Goal: Obtain resource: Obtain resource

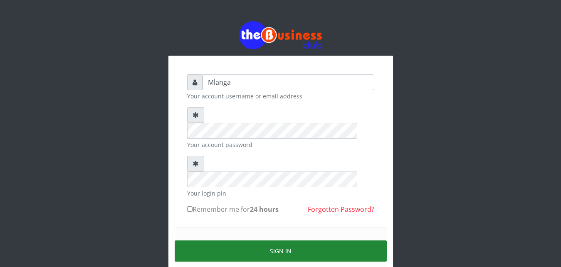
click at [288, 241] on button "Sign in" at bounding box center [281, 251] width 212 height 21
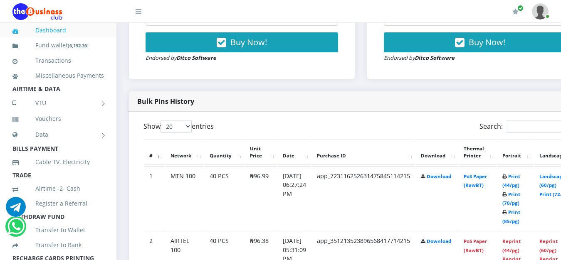
scroll to position [360, 0]
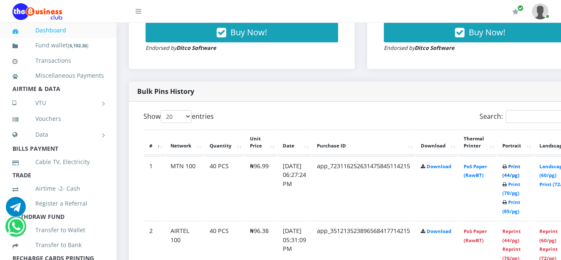
click at [519, 167] on link "Print (44/pg)" at bounding box center [511, 170] width 18 height 15
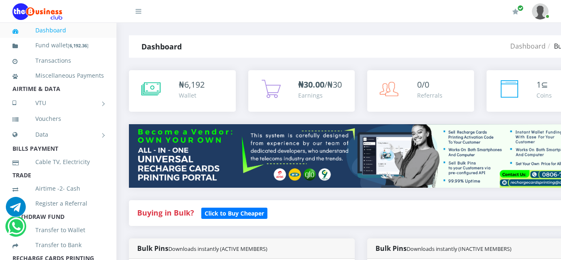
scroll to position [360, 0]
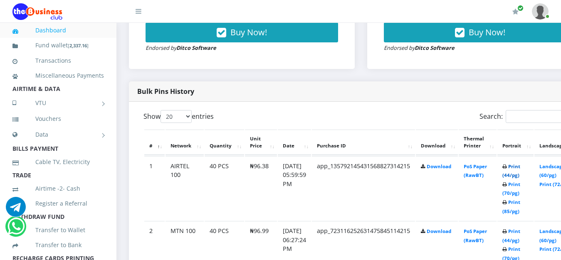
click at [520, 165] on link "Print (44/pg)" at bounding box center [511, 170] width 18 height 15
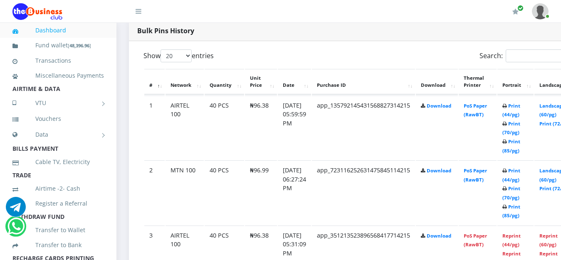
scroll to position [424, 0]
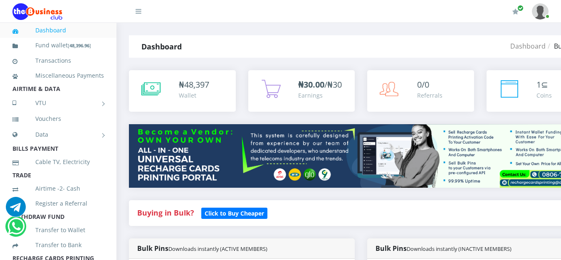
scroll to position [424, 0]
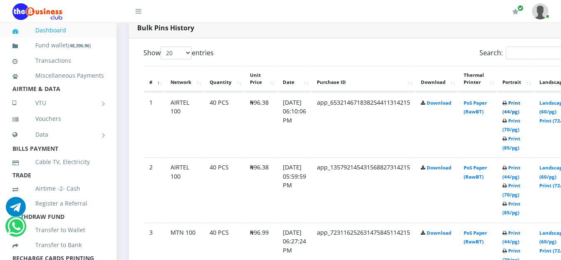
click at [517, 103] on link "Print (44/pg)" at bounding box center [511, 107] width 18 height 15
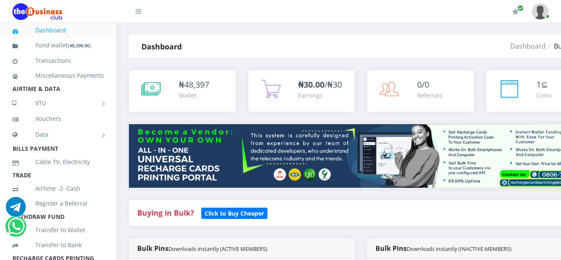
scroll to position [479, 0]
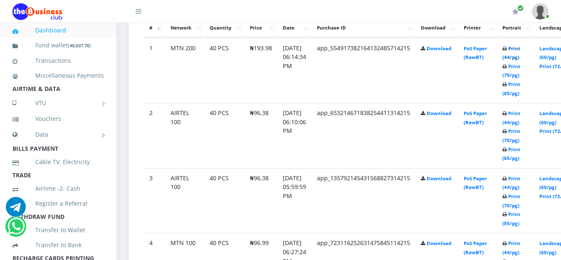
click at [518, 49] on link "Print (44/pg)" at bounding box center [511, 52] width 18 height 15
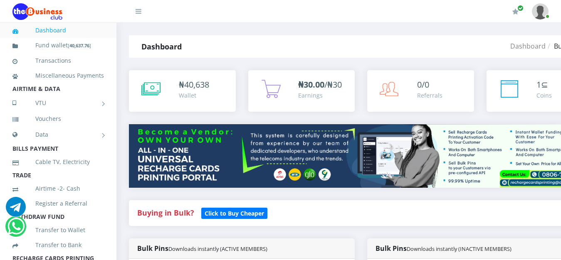
scroll to position [479, 0]
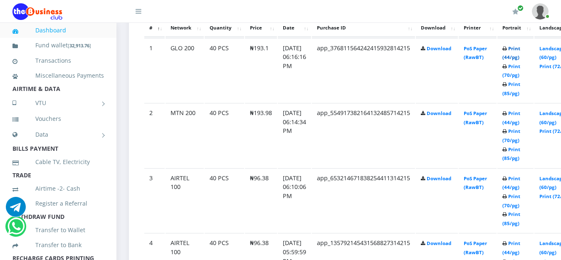
click at [518, 48] on link "Print (44/pg)" at bounding box center [511, 52] width 18 height 15
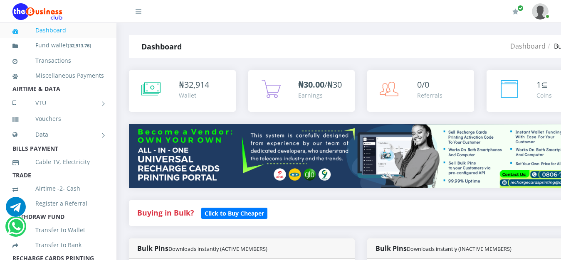
scroll to position [479, 0]
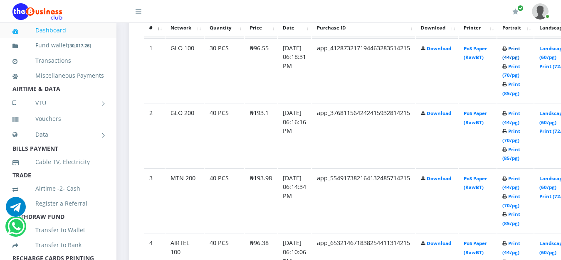
click at [518, 50] on link "Print (44/pg)" at bounding box center [511, 52] width 18 height 15
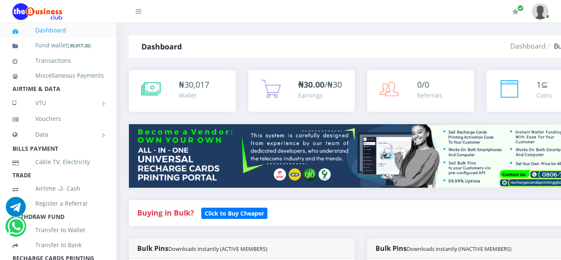
scroll to position [479, 0]
